Goal: Task Accomplishment & Management: Complete application form

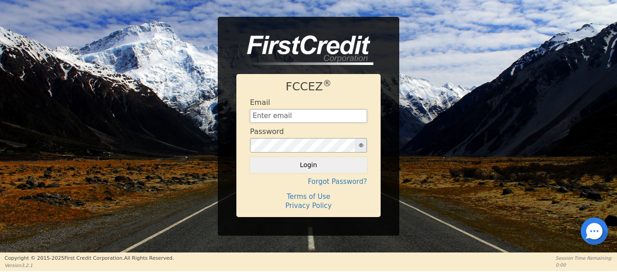
type input "[EMAIL_ADDRESS][DOMAIN_NAME]"
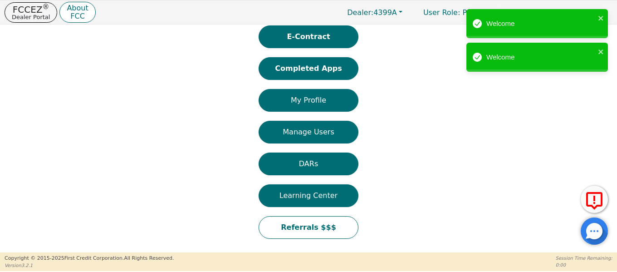
scroll to position [27, 0]
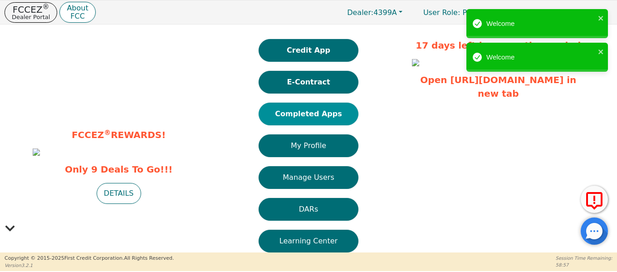
click at [325, 114] on button "Completed Apps" at bounding box center [309, 114] width 100 height 23
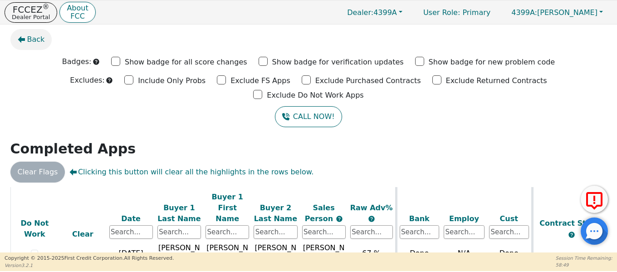
click at [28, 43] on span "Back" at bounding box center [36, 39] width 18 height 11
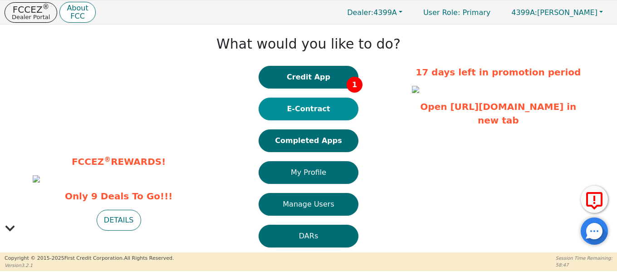
click at [309, 107] on button "E-Contract" at bounding box center [309, 109] width 100 height 23
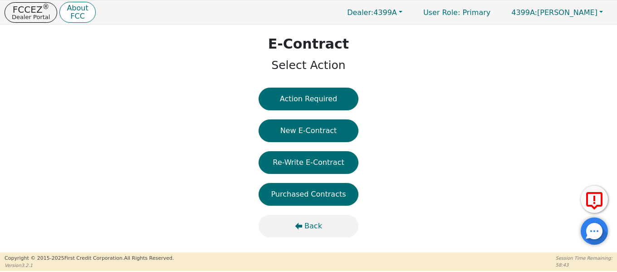
click at [306, 222] on span "Back" at bounding box center [313, 225] width 18 height 11
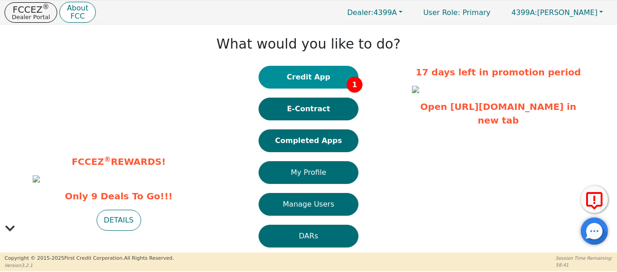
click at [303, 78] on button "Credit App 1" at bounding box center [309, 77] width 100 height 23
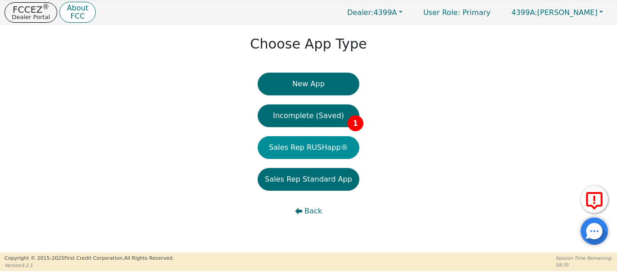
click at [297, 150] on button "Sales Rep RUSHapp®" at bounding box center [309, 147] width 102 height 23
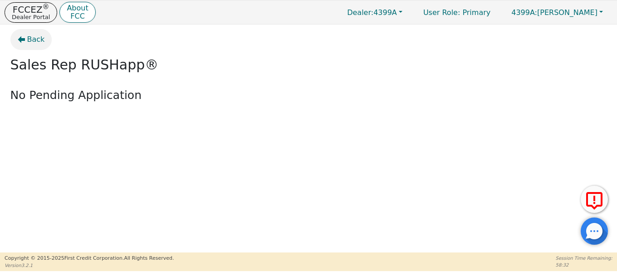
click at [28, 38] on span "Back" at bounding box center [36, 39] width 18 height 11
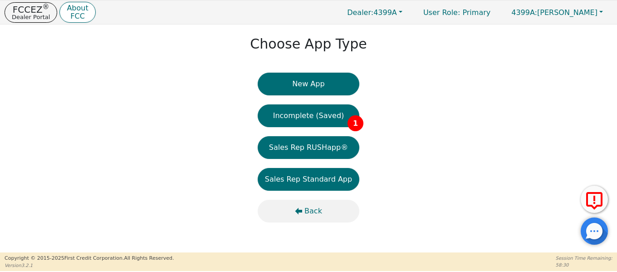
click at [306, 214] on span "Back" at bounding box center [313, 211] width 18 height 11
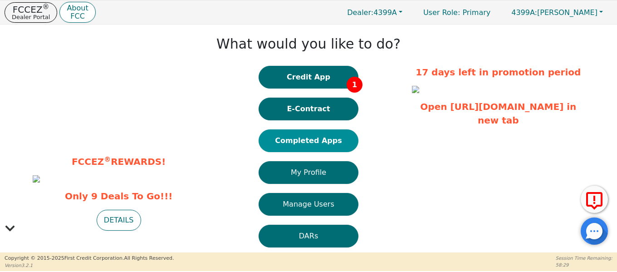
click at [327, 137] on button "Completed Apps" at bounding box center [309, 140] width 100 height 23
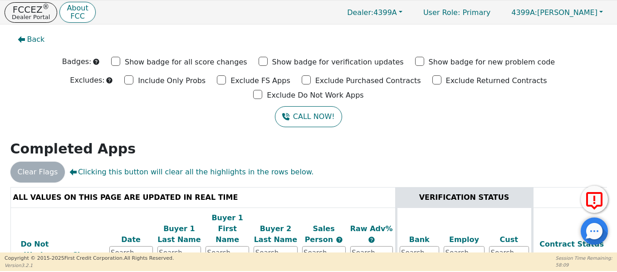
click at [417, 118] on div "Back Badges: Show badge for all score changes Show badge for verification updat…" at bounding box center [308, 138] width 617 height 228
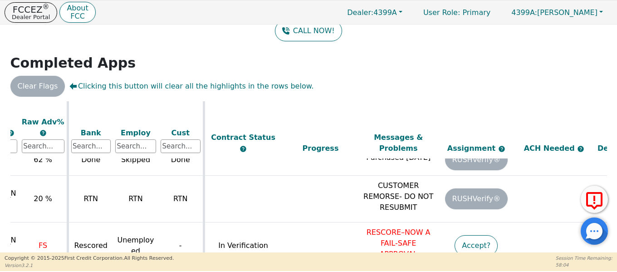
scroll to position [473, 398]
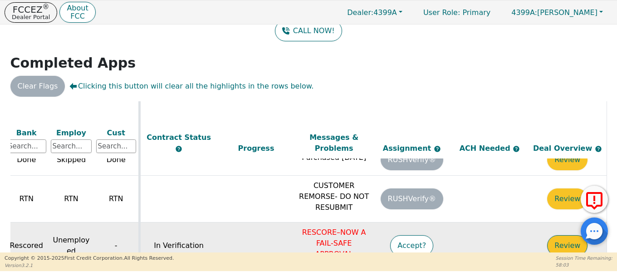
click at [558, 235] on button "Review" at bounding box center [567, 245] width 40 height 21
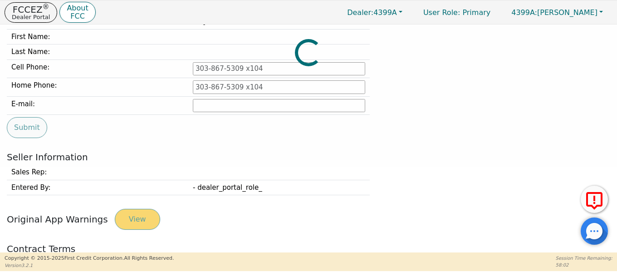
type input "[PHONE_NUMBER]"
type input "[EMAIL_ADDRESS][DOMAIN_NAME]"
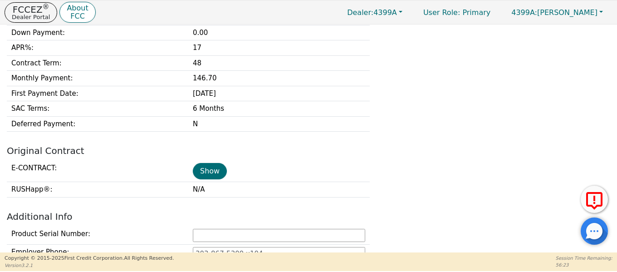
scroll to position [275, 0]
